Goal: Task Accomplishment & Management: Manage account settings

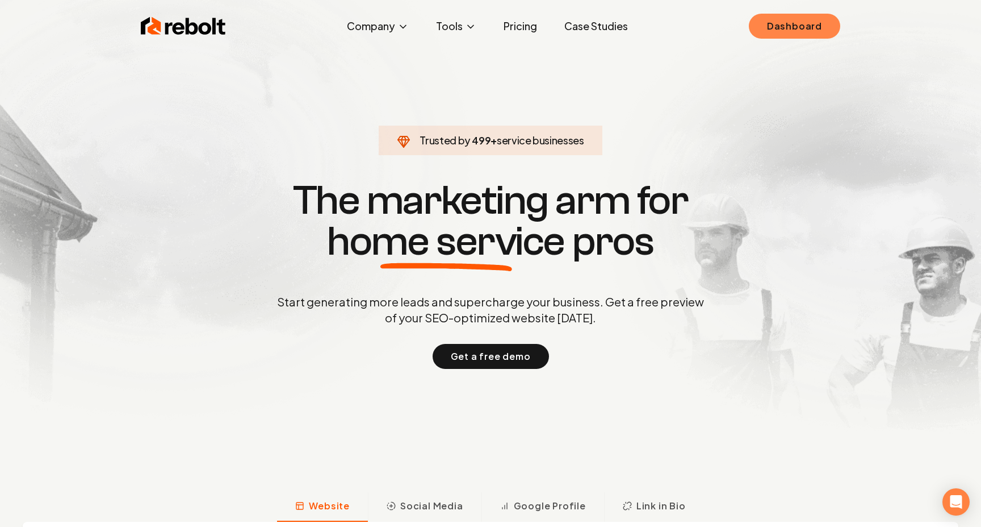
click at [805, 30] on link "Dashboard" at bounding box center [794, 26] width 91 height 25
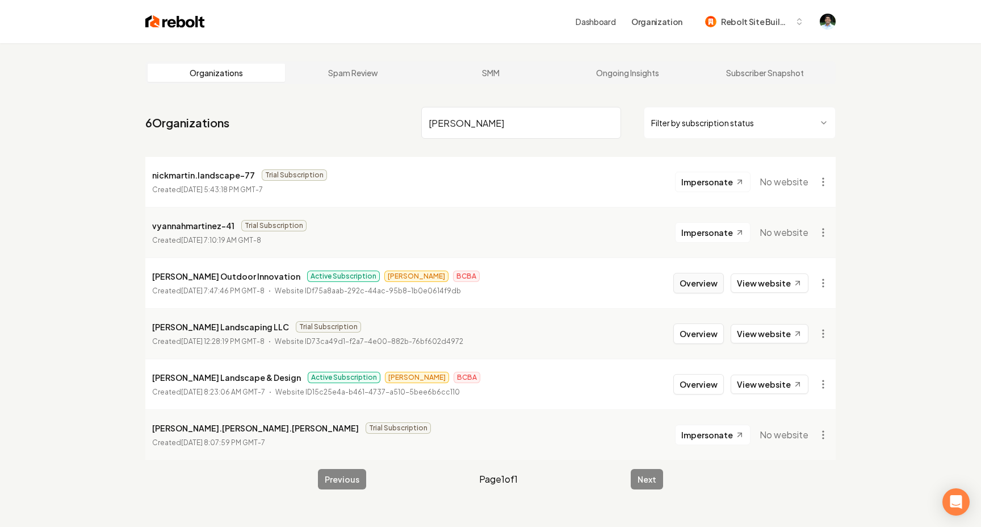
type input "Martin"
click at [698, 282] on button "Overview" at bounding box center [699, 283] width 51 height 20
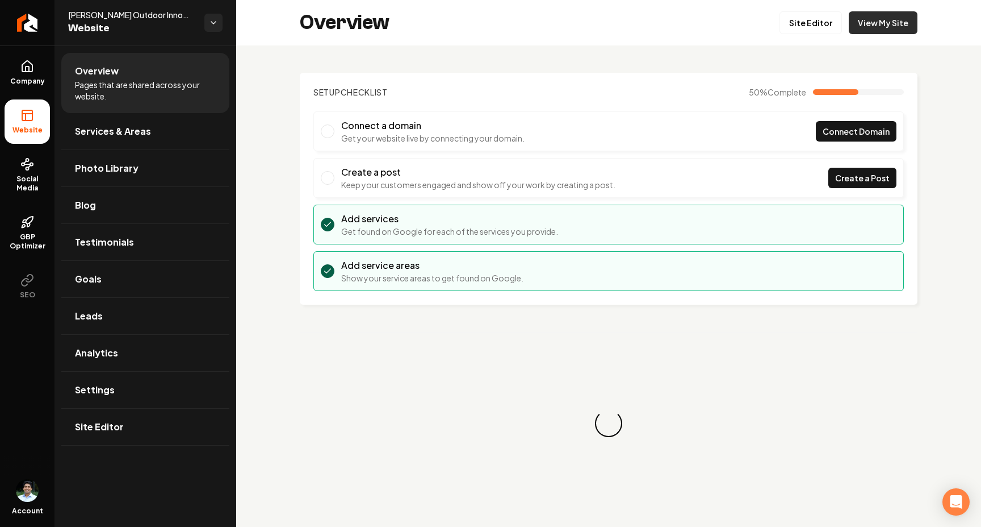
click at [886, 31] on link "View My Site" at bounding box center [883, 22] width 69 height 23
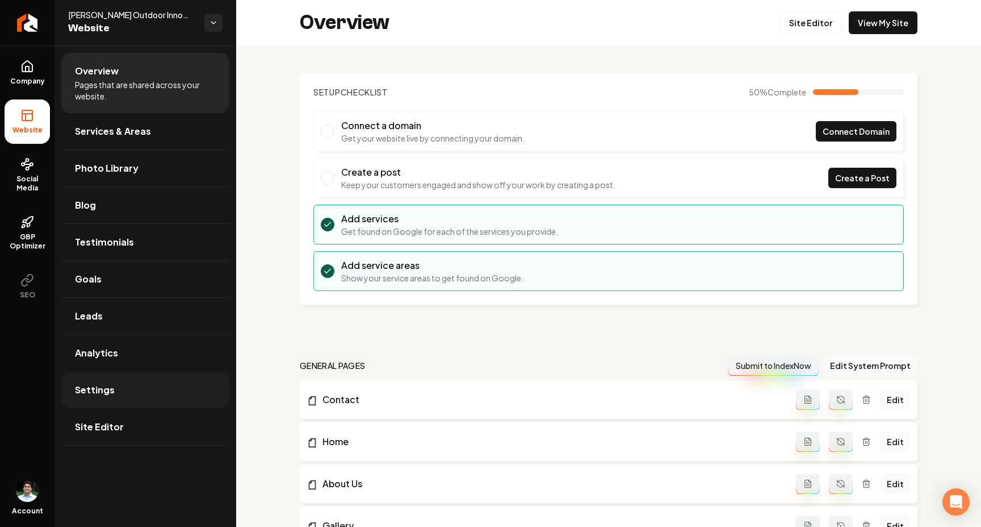
click at [162, 398] on link "Settings" at bounding box center [145, 389] width 168 height 36
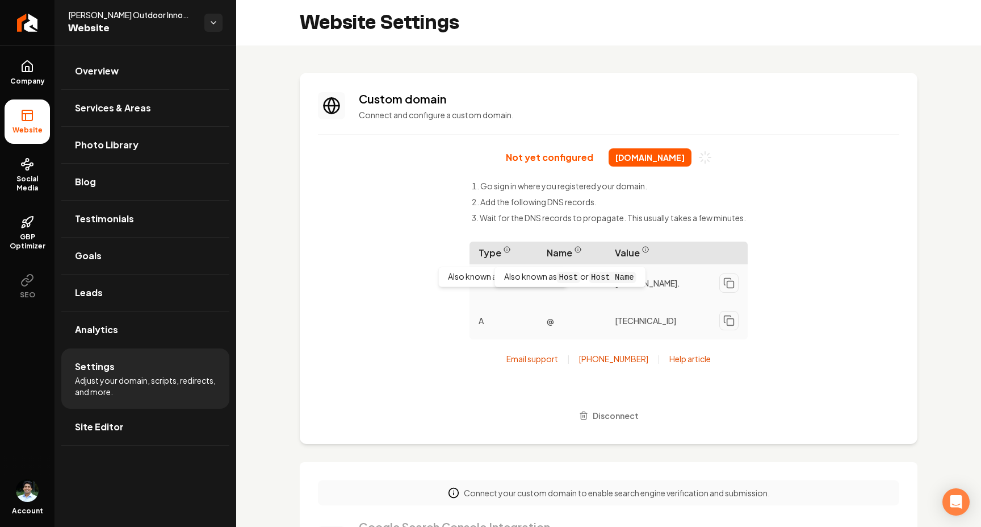
scroll to position [102, 0]
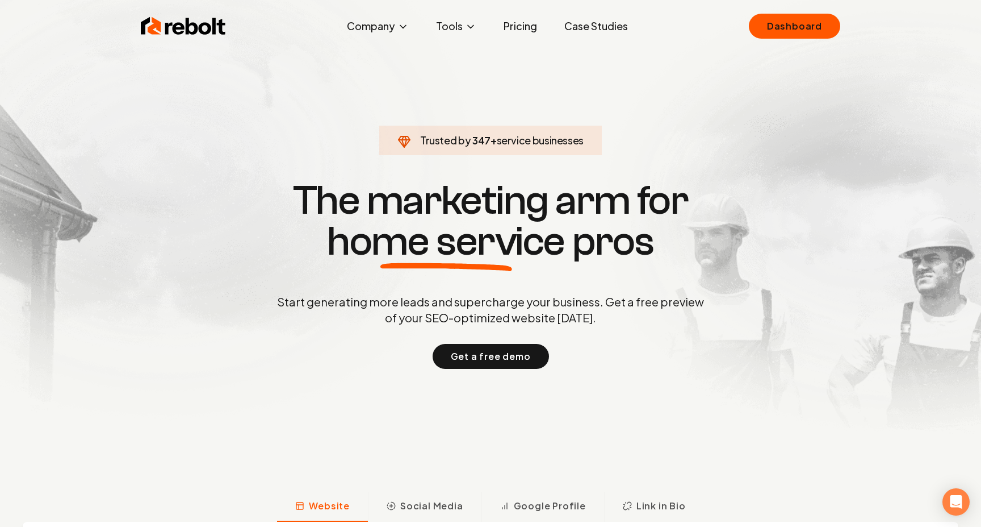
click at [809, 40] on div "Rebolt Company About Blog Jobs Tools Google Review QR Code Generator Google Bus…" at bounding box center [490, 26] width 727 height 34
click at [799, 38] on link "Dashboard" at bounding box center [794, 26] width 91 height 25
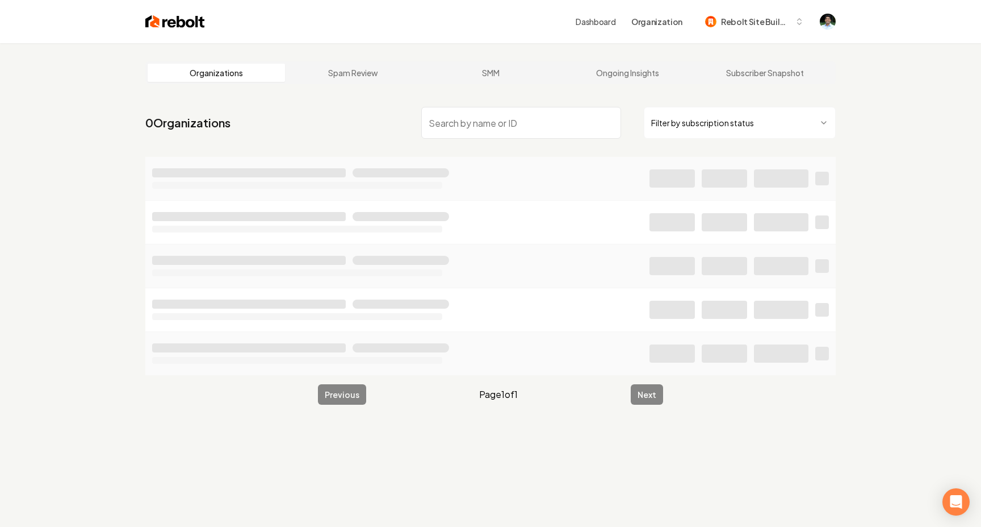
type input "R"
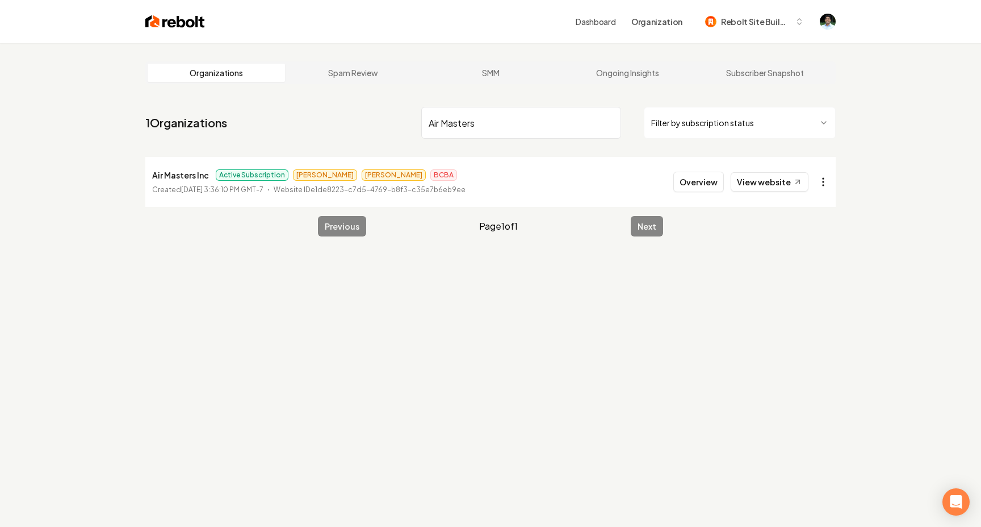
type input "Air Masters"
click at [826, 180] on html "Dashboard Organization Rebolt Site Builder Organizations Spam Review SMM Ongoin…" at bounding box center [490, 263] width 981 height 527
click at [801, 291] on link "View in Stripe" at bounding box center [796, 298] width 72 height 18
